Goal: Task Accomplishment & Management: Complete application form

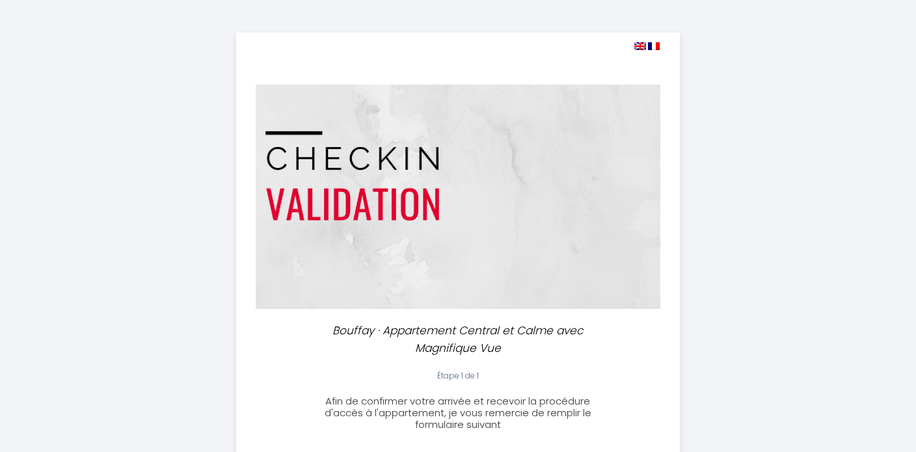
select select
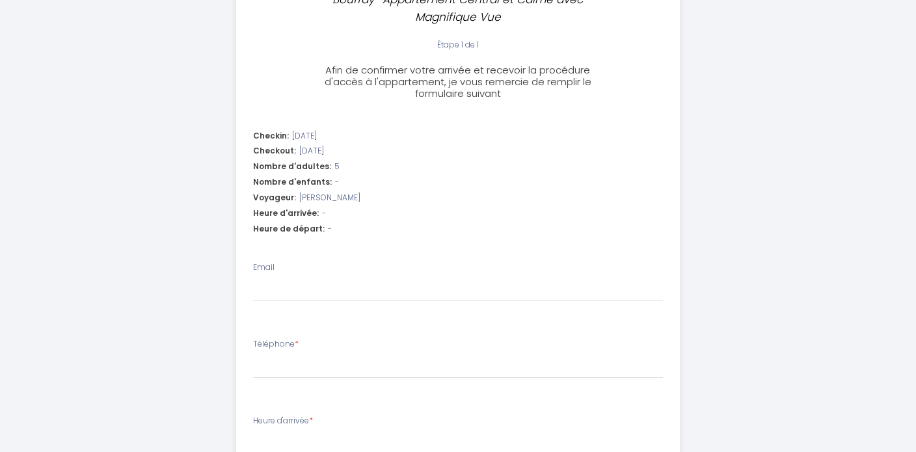
scroll to position [345, 0]
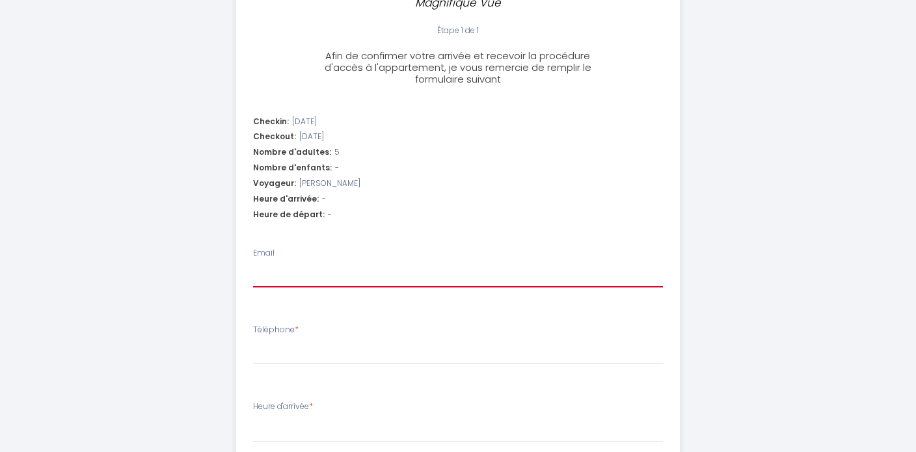
click at [336, 272] on input "Email" at bounding box center [458, 275] width 411 height 23
type input "c"
select select
type input "[EMAIL_ADDRESS][DOMAIN_NAME]"
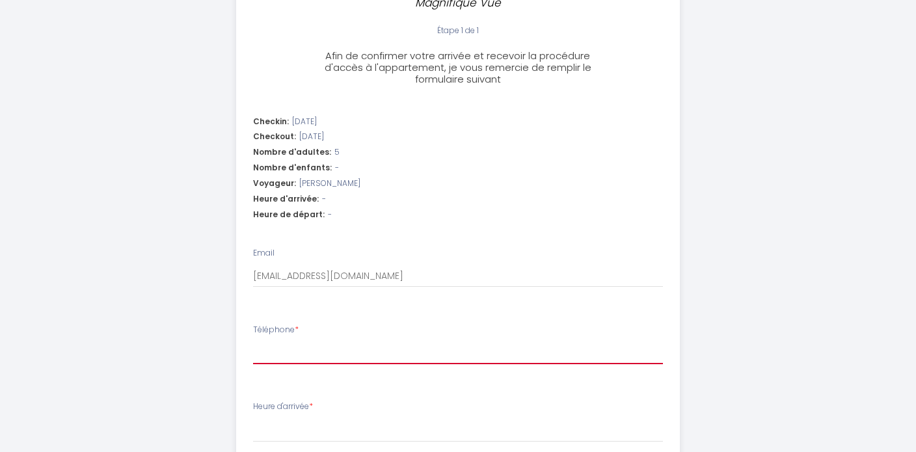
type input "0838105161"
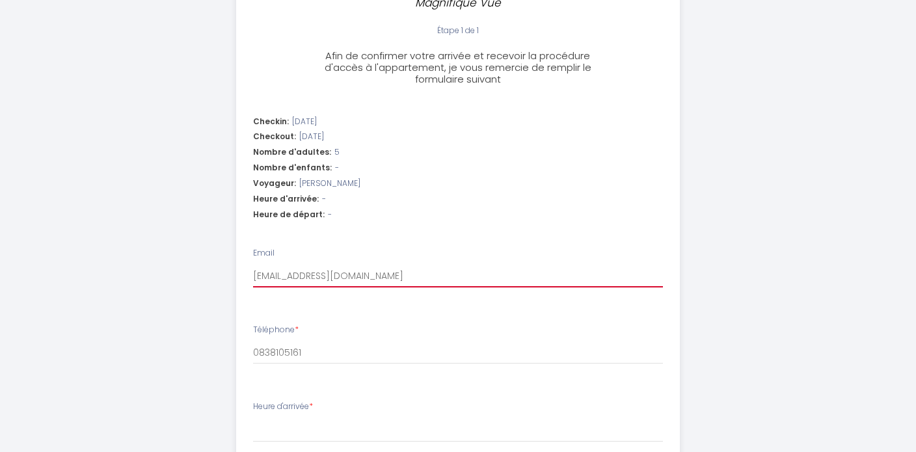
select select
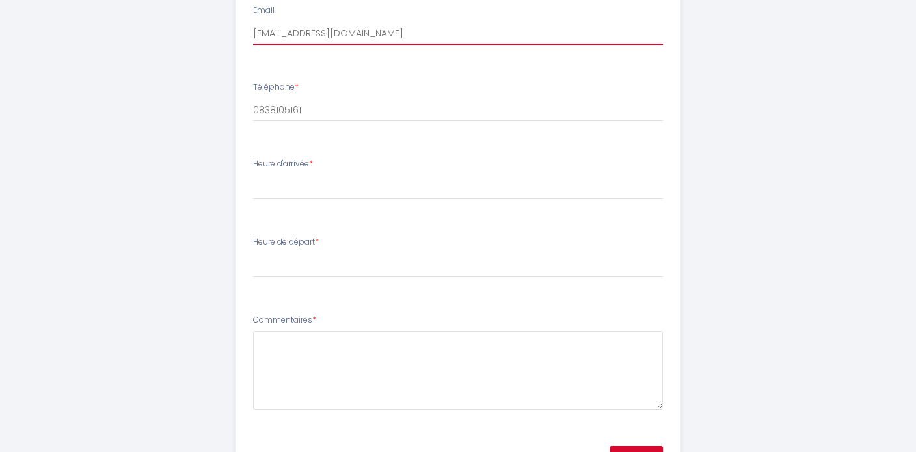
scroll to position [606, 0]
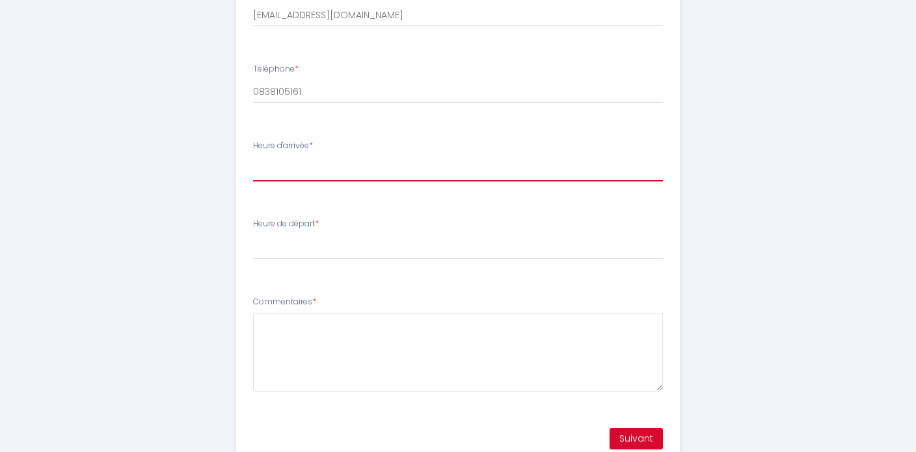
click at [276, 178] on select "16:00 16:30 17:00 17:30 18:00 18:30 19:00 19:30 20:00 20:30 21:00 21:30 22:00 2…" at bounding box center [458, 169] width 411 height 25
select select "16:00"
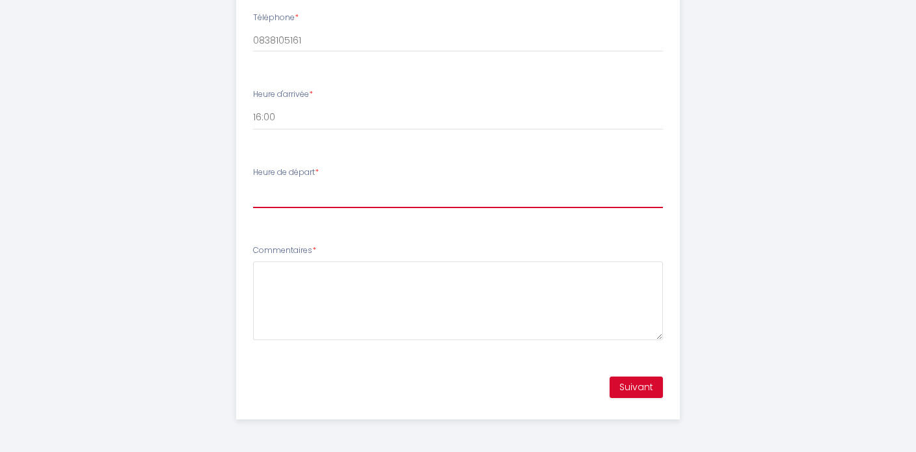
click at [272, 195] on select "00:00 00:30 01:00 01:30 02:00 02:30 03:00 03:30 04:00 04:30 05:00 05:30 06:00 0…" at bounding box center [458, 195] width 411 height 25
select select "11:00"
click at [632, 390] on button "Suivant" at bounding box center [636, 388] width 53 height 22
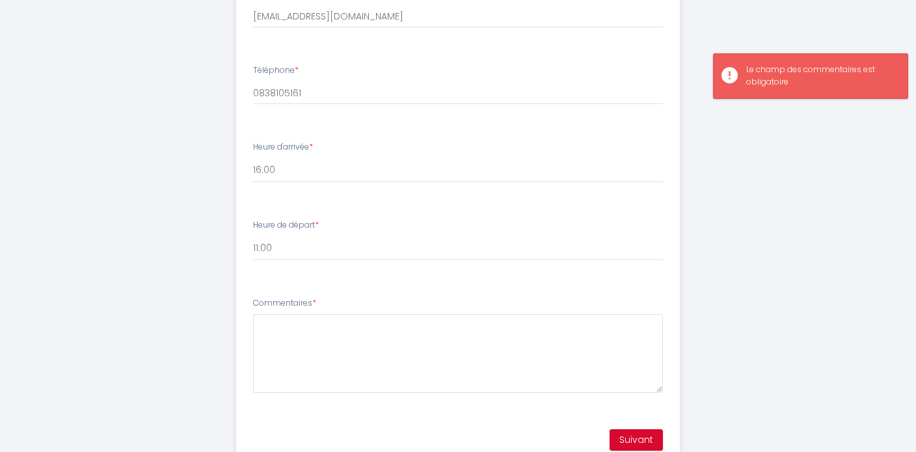
scroll to position [608, 0]
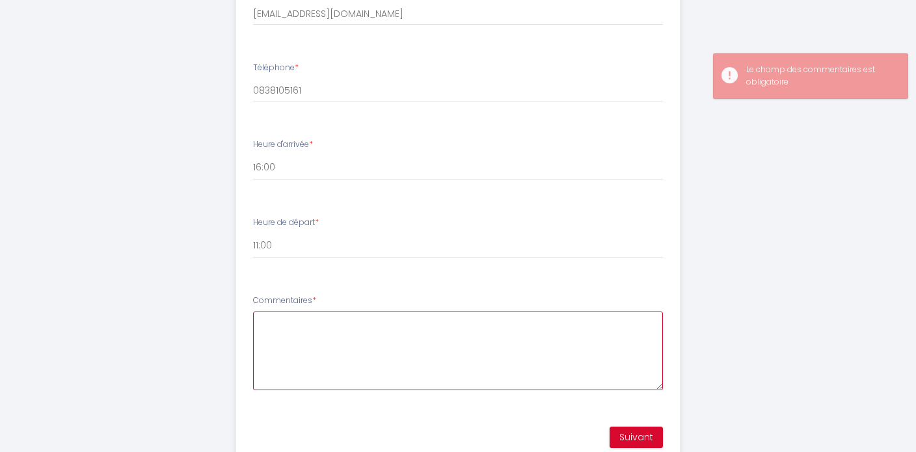
click at [492, 352] on textarea "Commentaires *" at bounding box center [458, 351] width 411 height 79
